Goal: Transaction & Acquisition: Purchase product/service

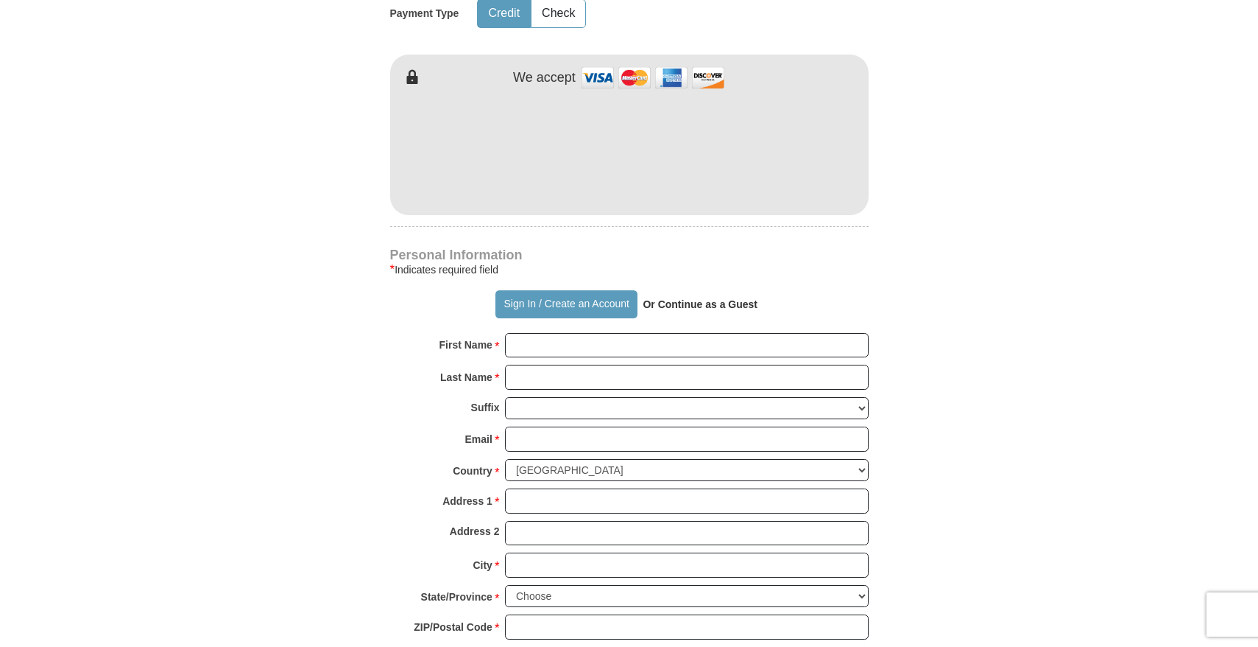
scroll to position [795, 0]
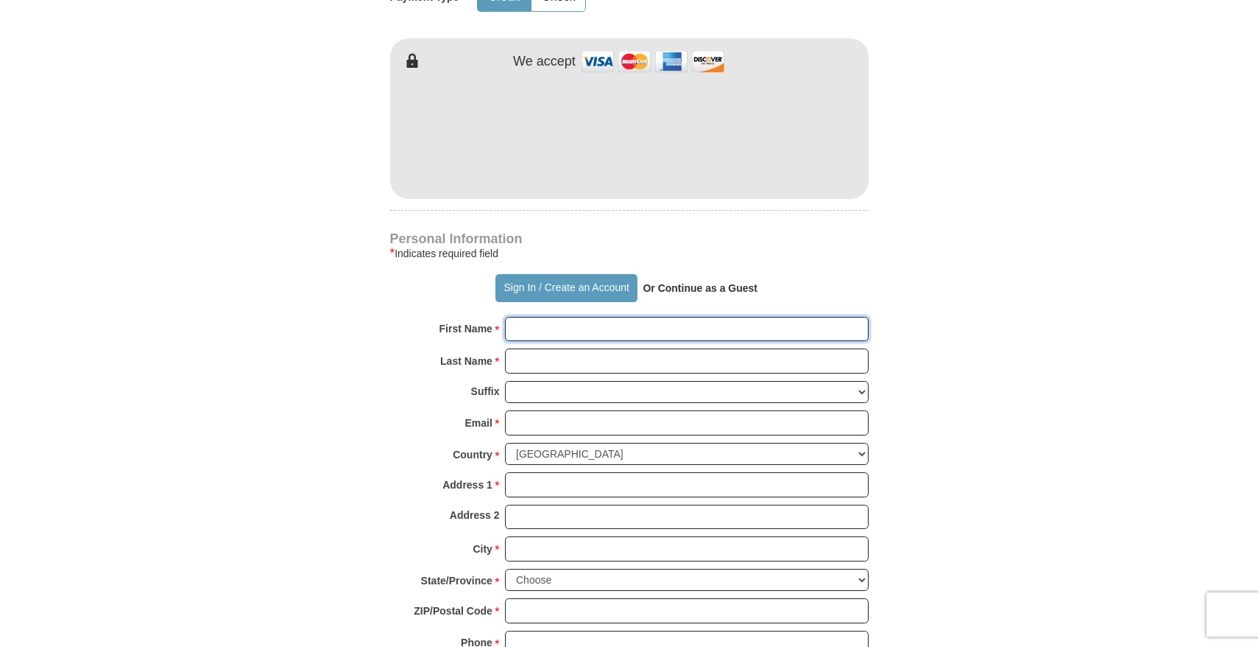
click at [556, 332] on input "First Name *" at bounding box center [687, 329] width 364 height 25
type input "[PERSON_NAME]"
click at [567, 361] on input "Last Name *" at bounding box center [687, 360] width 364 height 25
type input "Goolie Scindian"
click at [532, 425] on input "Email *" at bounding box center [687, 422] width 364 height 25
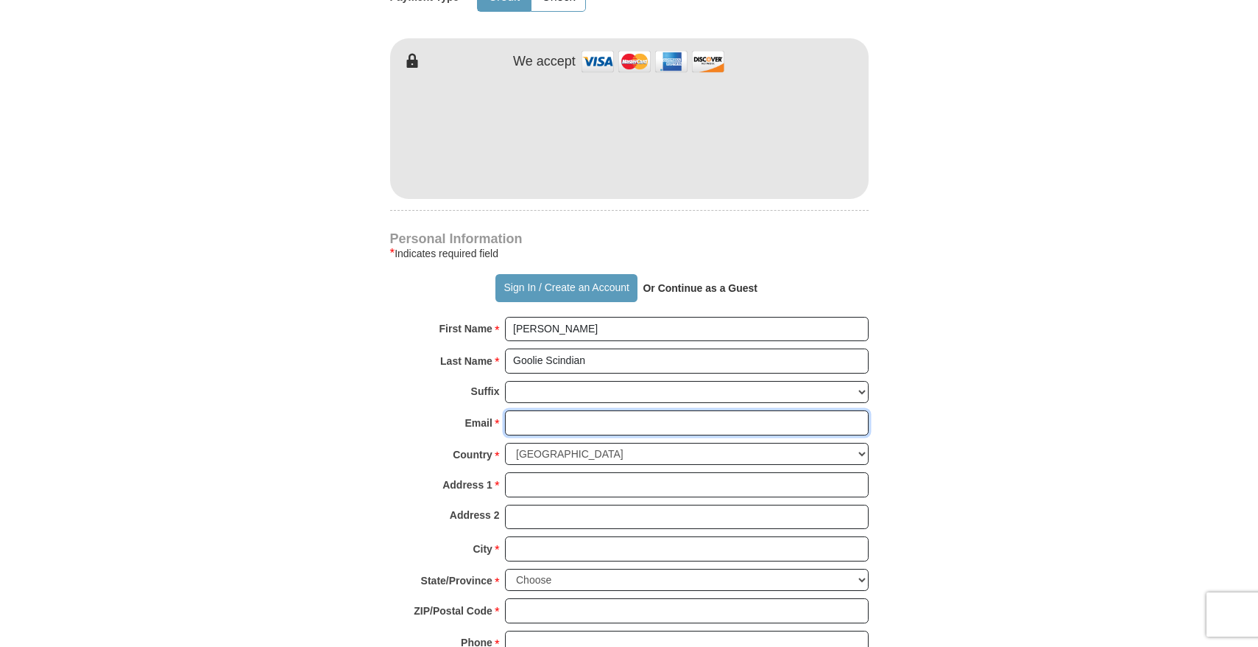
type input "[EMAIL_ADDRESS][DOMAIN_NAME]"
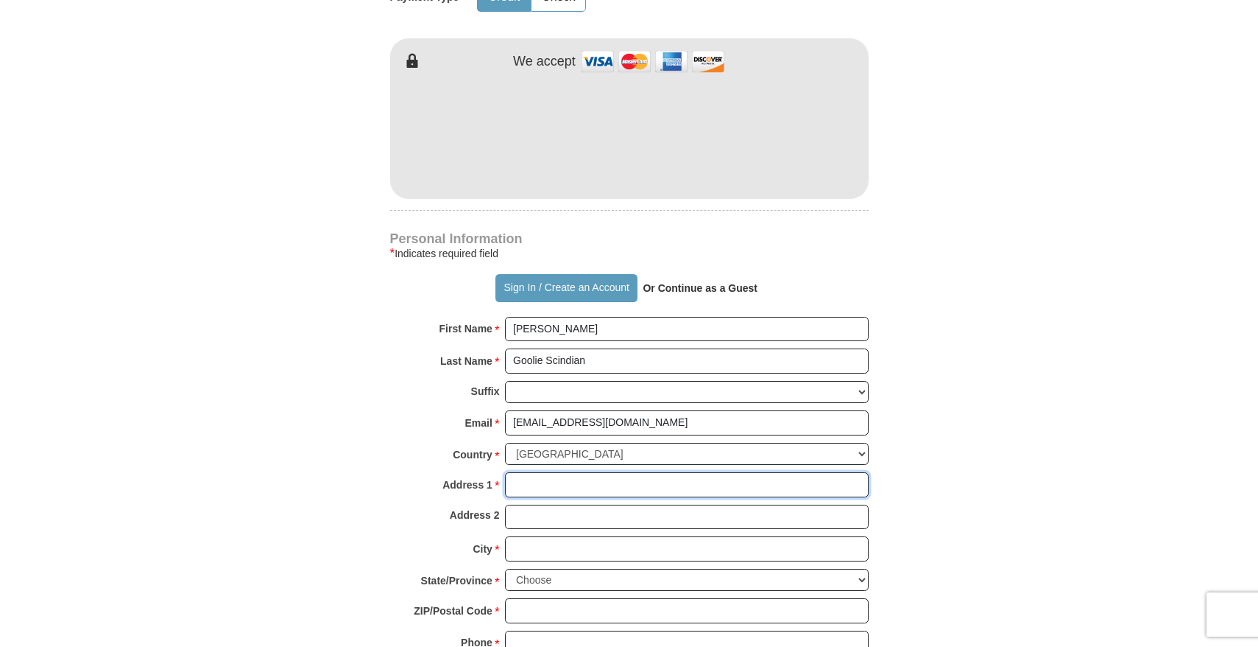
type input "[STREET_ADDRESS][PERSON_NAME]"
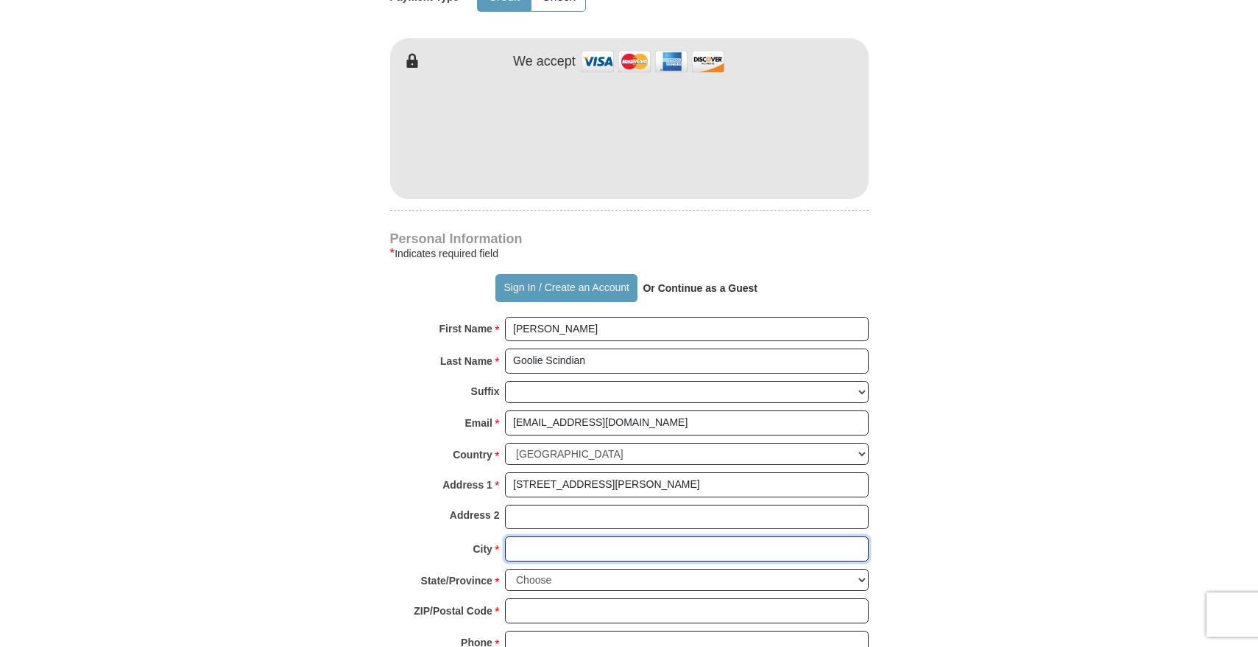
type input "[GEOGRAPHIC_DATA]"
select select "NY"
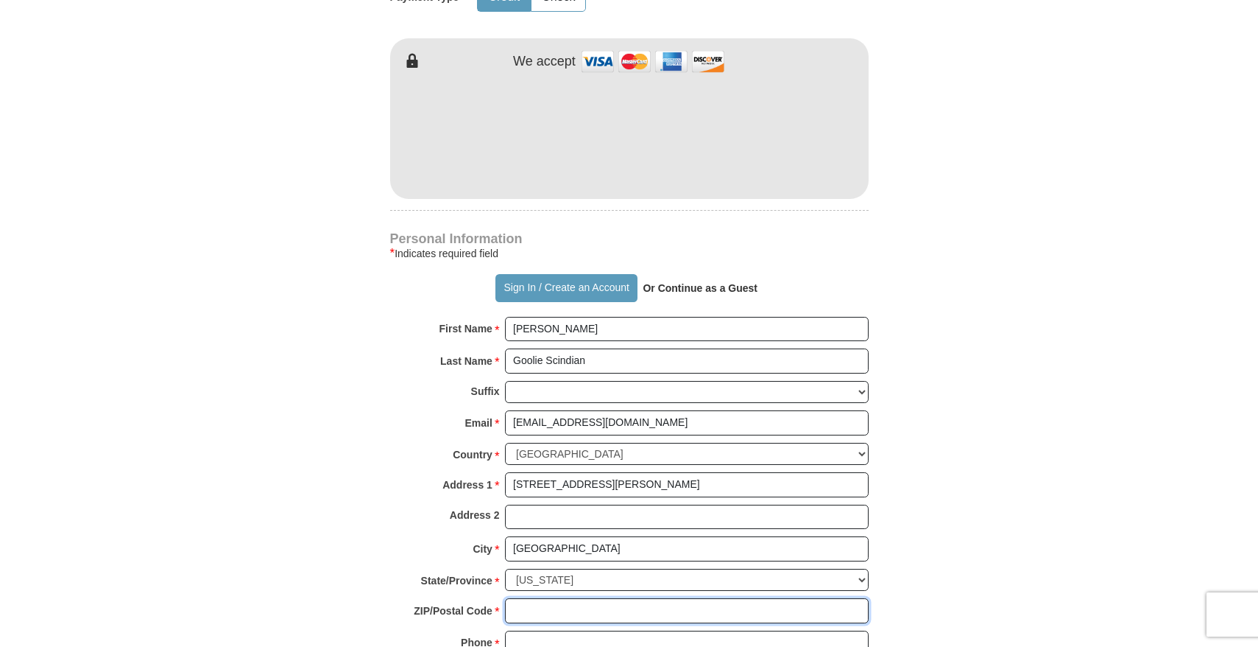
type input "10314"
type input "6465523671"
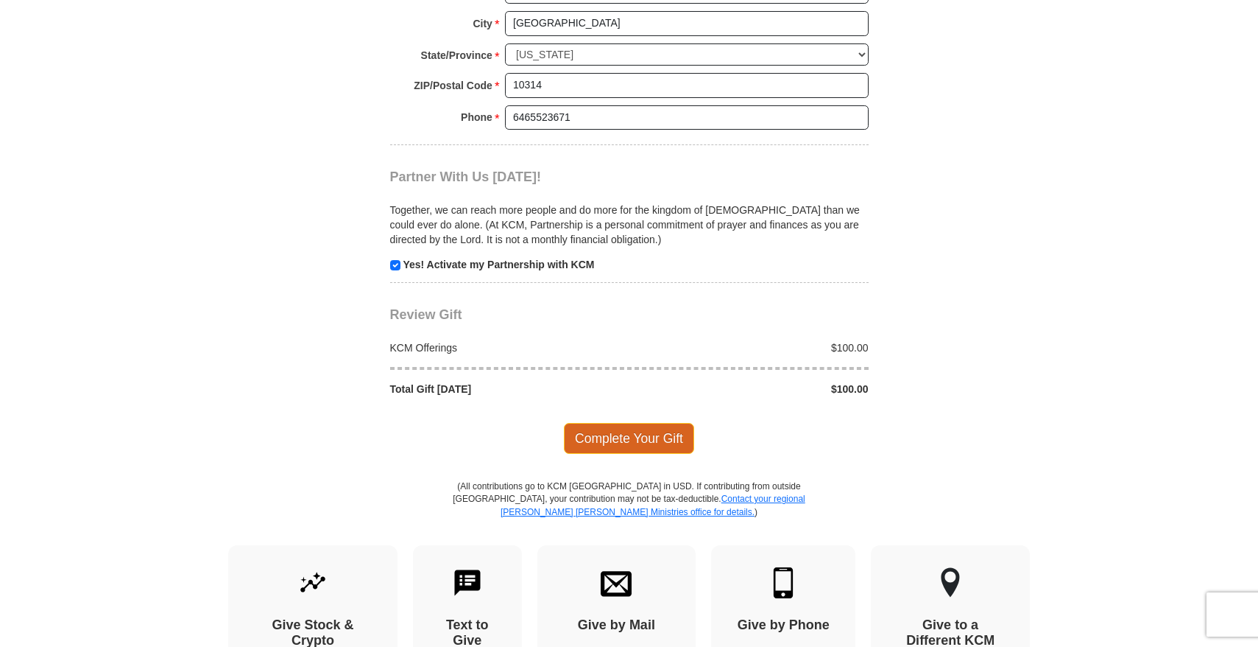
scroll to position [1325, 0]
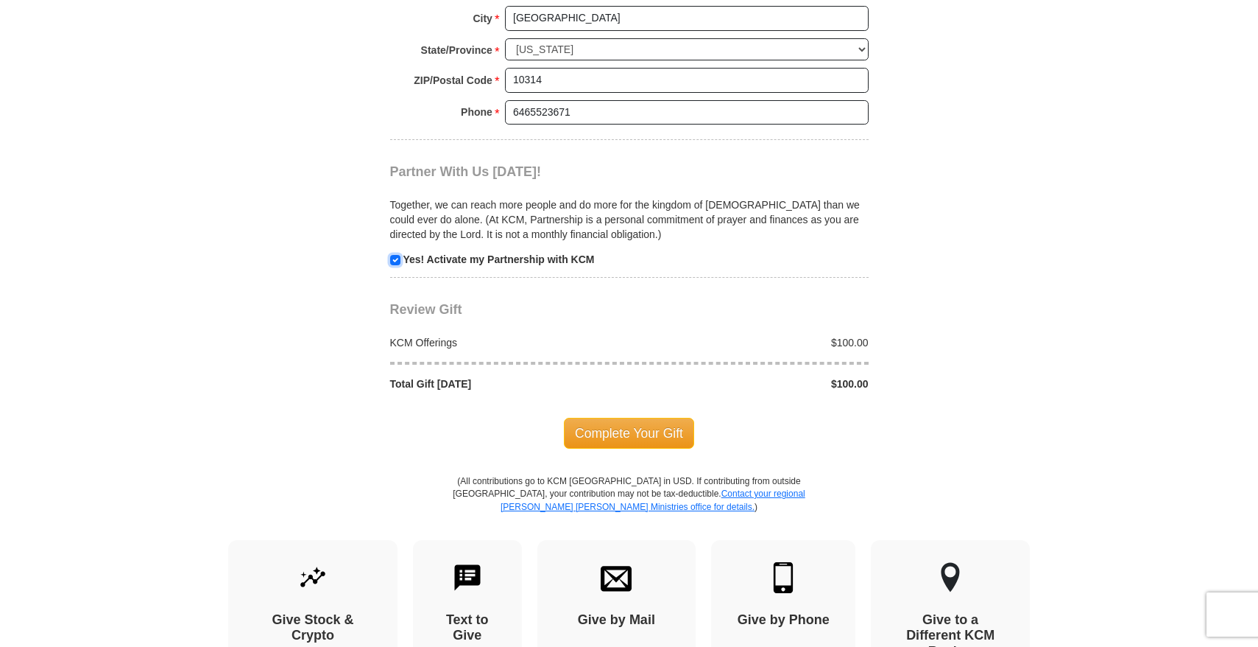
click at [395, 261] on input "checkbox" at bounding box center [395, 260] width 10 height 10
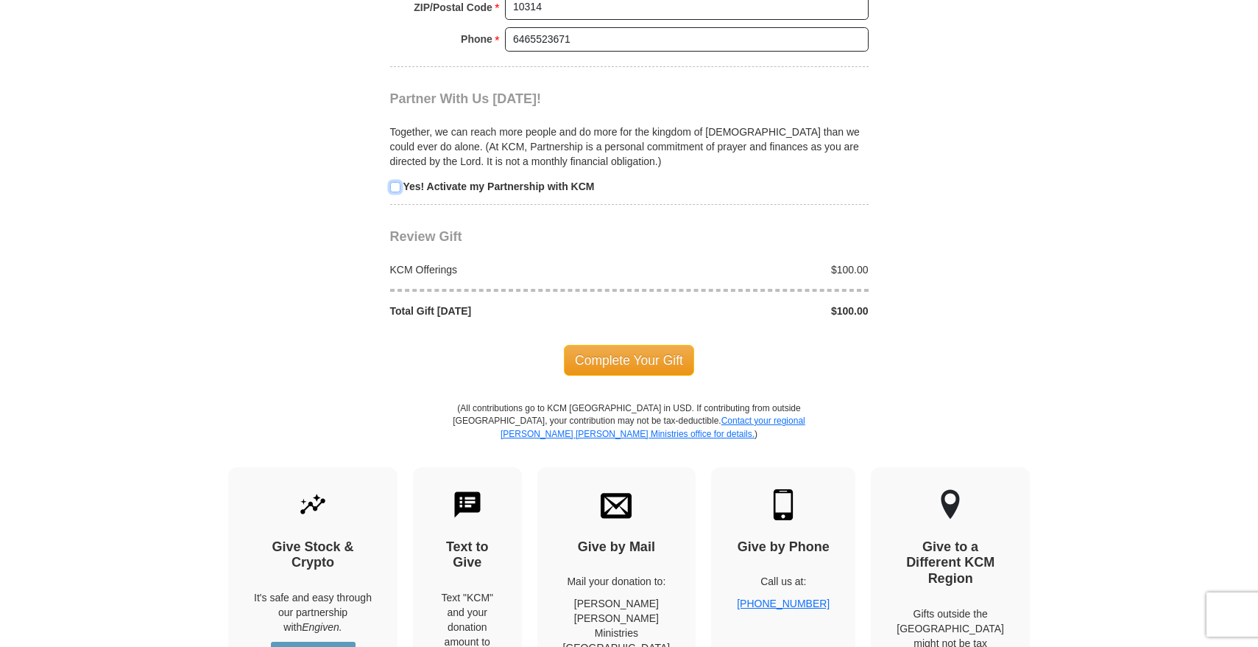
scroll to position [1414, 0]
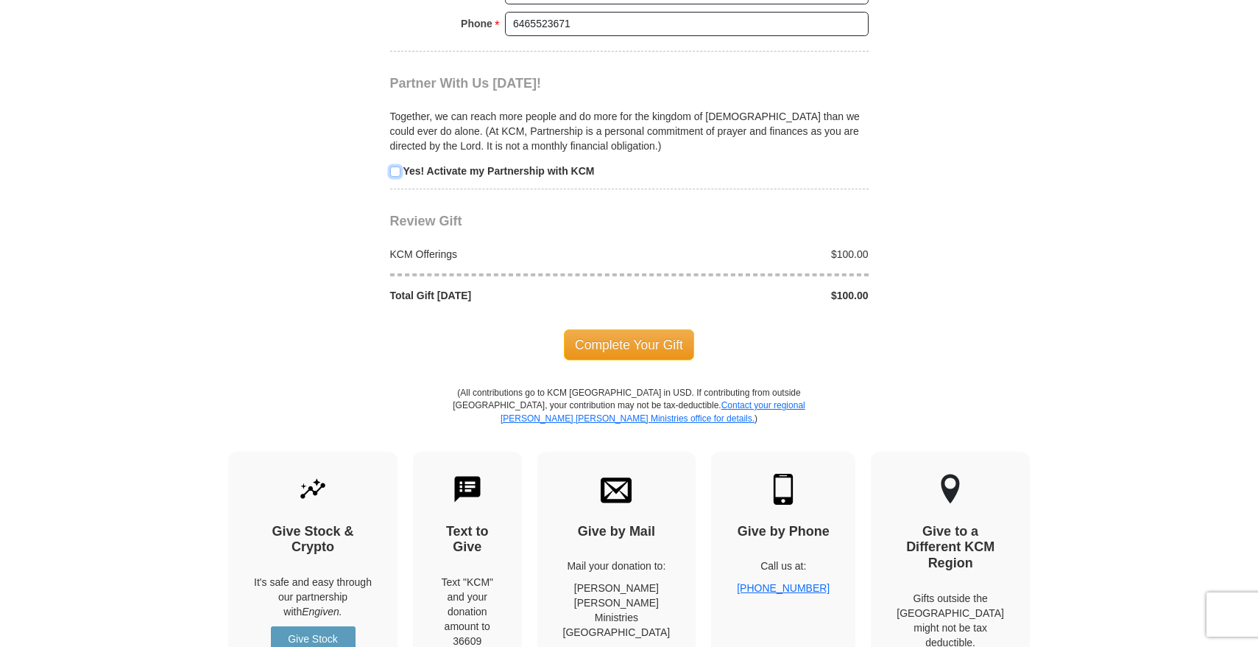
click at [396, 172] on input "checkbox" at bounding box center [395, 171] width 10 height 10
checkbox input "true"
click at [647, 351] on span "Complete Your Gift" at bounding box center [629, 344] width 130 height 31
